Goal: Task Accomplishment & Management: Use online tool/utility

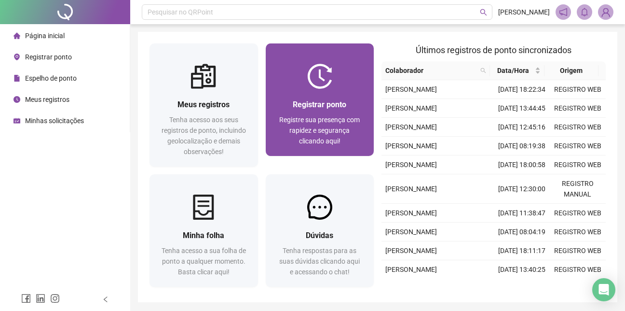
click at [345, 93] on div "Registrar ponto Registre sua presença com rapidez e segurança clicando aqui!" at bounding box center [320, 122] width 109 height 67
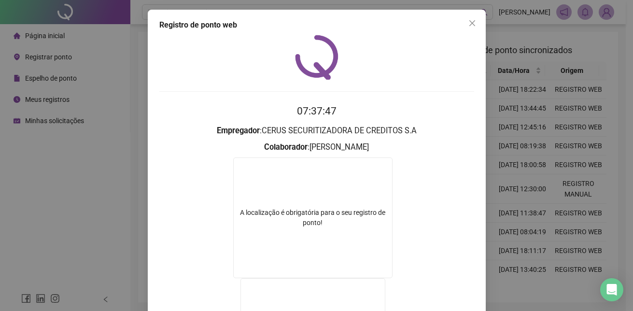
click at [471, 28] on button "Close" at bounding box center [471, 22] width 15 height 15
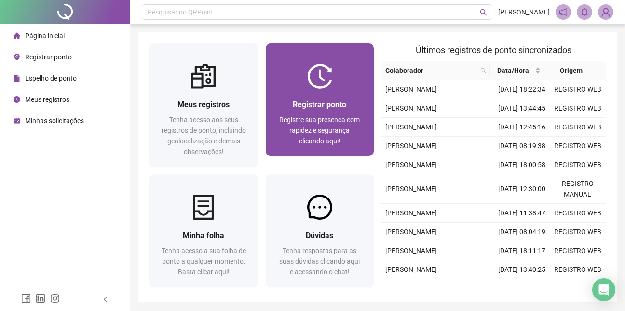
click at [365, 82] on div at bounding box center [320, 76] width 109 height 25
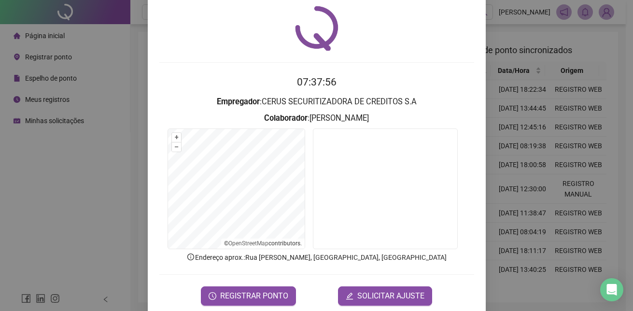
scroll to position [45, 0]
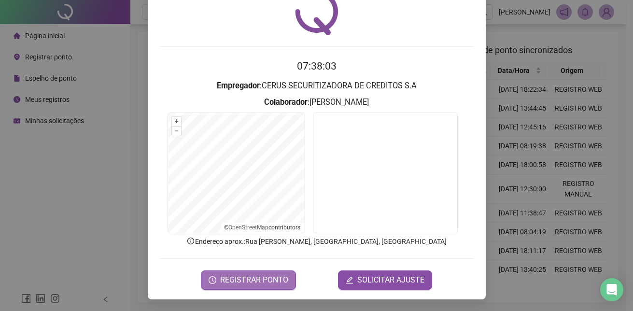
click at [247, 274] on span "REGISTRAR PONTO" at bounding box center [254, 280] width 68 height 12
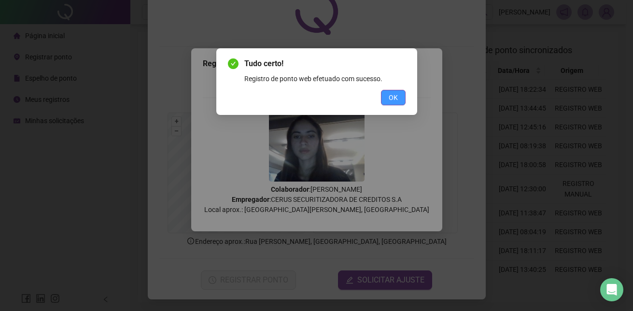
click at [393, 104] on button "OK" at bounding box center [393, 97] width 25 height 15
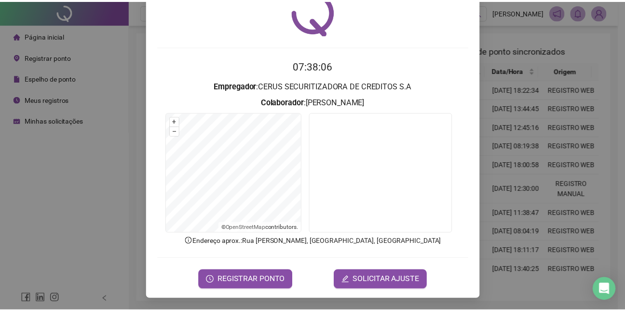
scroll to position [0, 0]
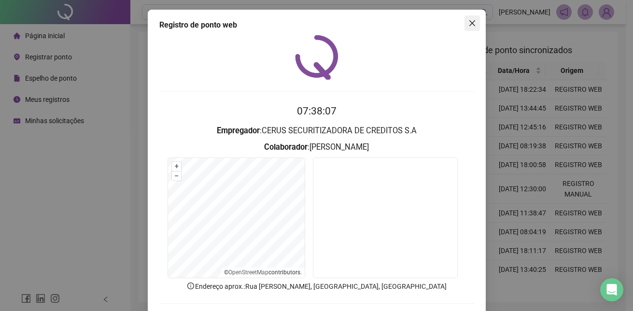
click at [472, 18] on button "Close" at bounding box center [471, 22] width 15 height 15
